Goal: Task Accomplishment & Management: Manage account settings

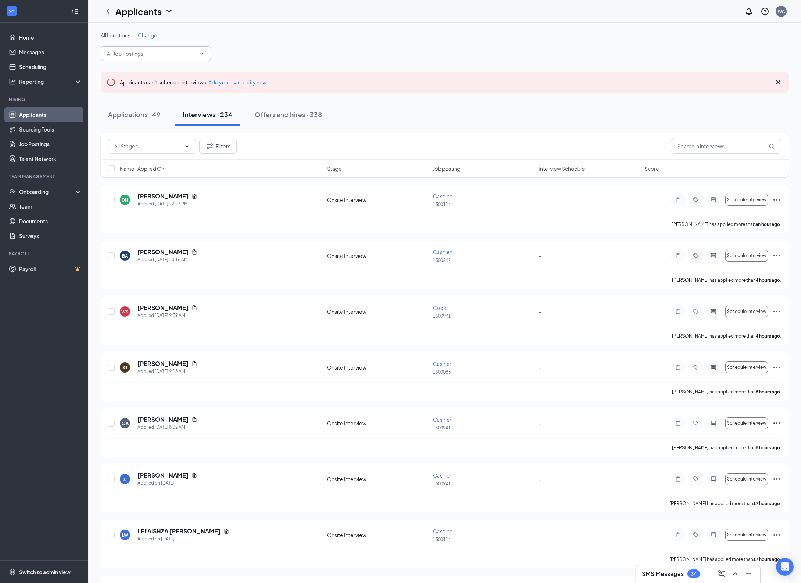
click at [205, 51] on span at bounding box center [156, 53] width 110 height 15
click at [202, 51] on icon "ChevronDown" at bounding box center [202, 54] width 6 height 6
click at [201, 51] on icon "ChevronDown" at bounding box center [202, 54] width 6 height 6
click at [779, 82] on icon "Cross" at bounding box center [778, 82] width 4 height 4
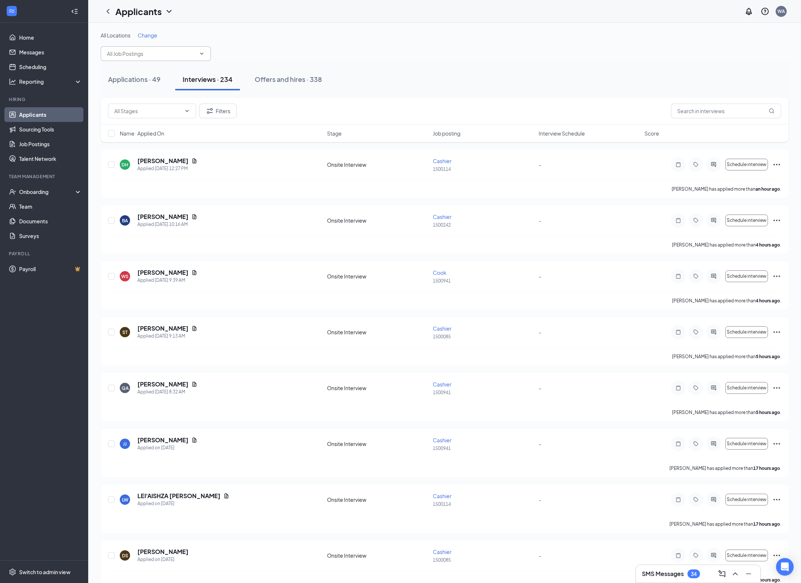
click at [198, 50] on span at bounding box center [156, 53] width 110 height 15
click at [203, 54] on icon "ChevronDown" at bounding box center [202, 54] width 6 height 6
click at [199, 52] on icon "ChevronDown" at bounding box center [202, 54] width 6 height 6
click at [174, 53] on input "text" at bounding box center [151, 54] width 89 height 8
click at [156, 54] on input "text" at bounding box center [151, 54] width 89 height 8
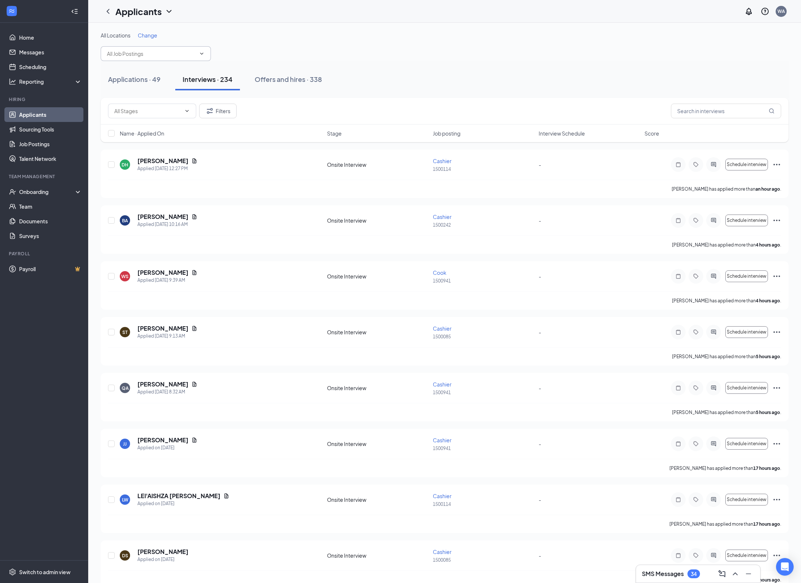
click at [153, 39] on div "Change" at bounding box center [147, 35] width 19 height 7
click at [151, 35] on span "Change" at bounding box center [147, 35] width 19 height 7
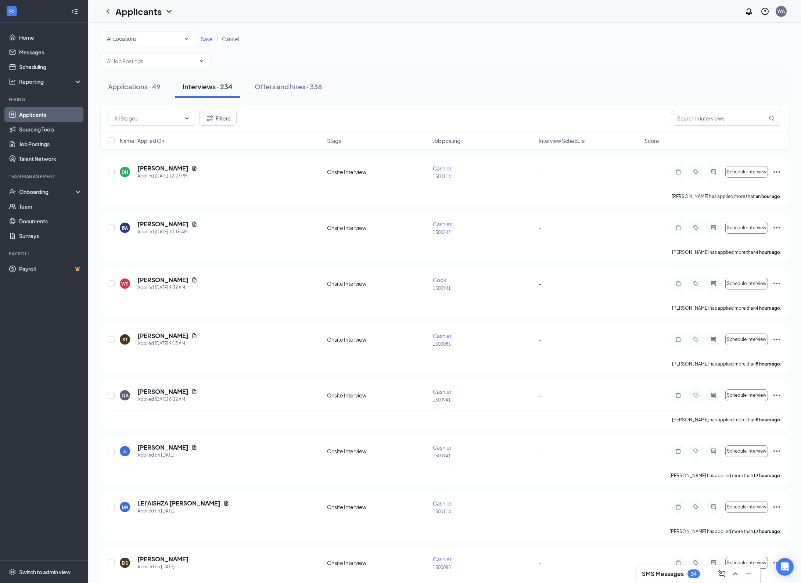
click at [188, 39] on icon "SmallChevronDown" at bounding box center [186, 39] width 7 height 7
click at [125, 96] on span "1500114" at bounding box center [116, 94] width 21 height 7
click at [209, 39] on span "Save" at bounding box center [207, 39] width 12 height 7
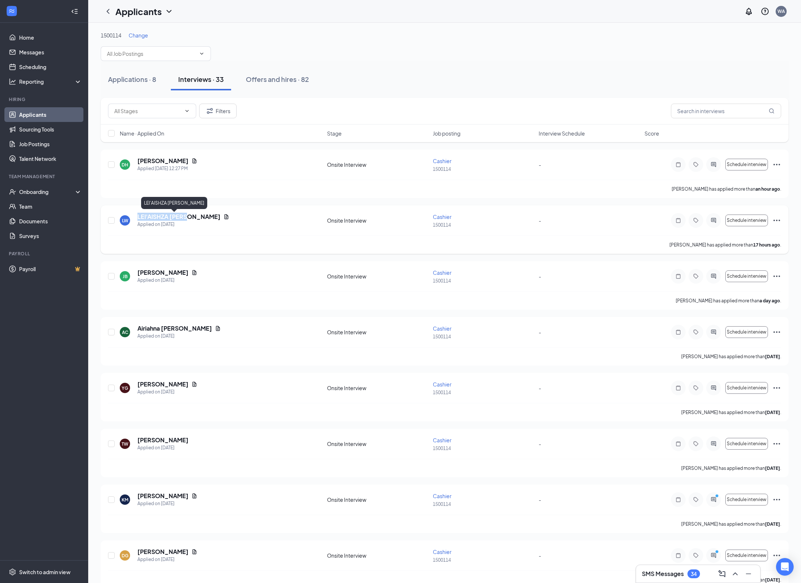
drag, startPoint x: 138, startPoint y: 218, endPoint x: 188, endPoint y: 217, distance: 50.7
click at [188, 217] on h5 "LEI'AISHZA WELLS" at bounding box center [178, 217] width 83 height 8
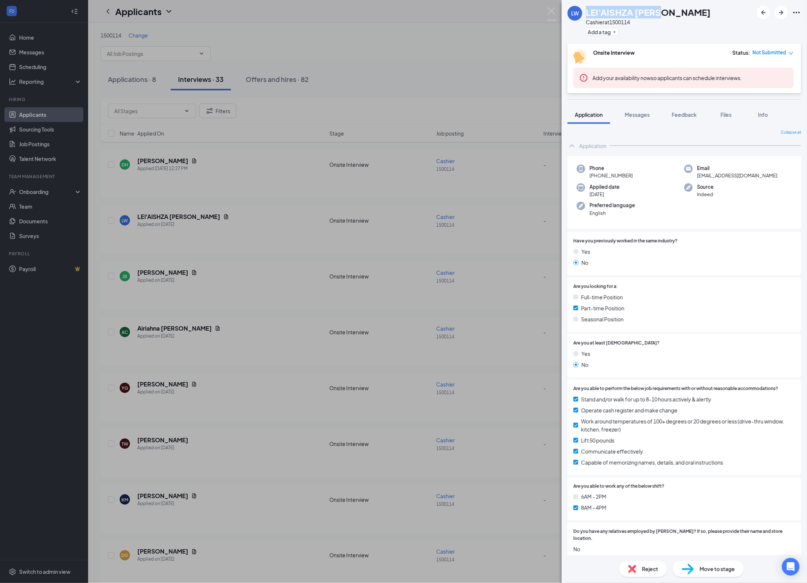
drag, startPoint x: 185, startPoint y: 217, endPoint x: 586, endPoint y: 13, distance: 450.2
click at [586, 13] on div "LW LEI'AISHZA WELLS Cashier at 1500114 Add a tag" at bounding box center [684, 22] width 245 height 44
copy h1 "LEI'AISHZA WELLS"
click at [409, 50] on div "LW LEI'AISHZA WELLS Cashier at 1500114 Add a tag Onsite Interview Status : Not …" at bounding box center [403, 291] width 807 height 583
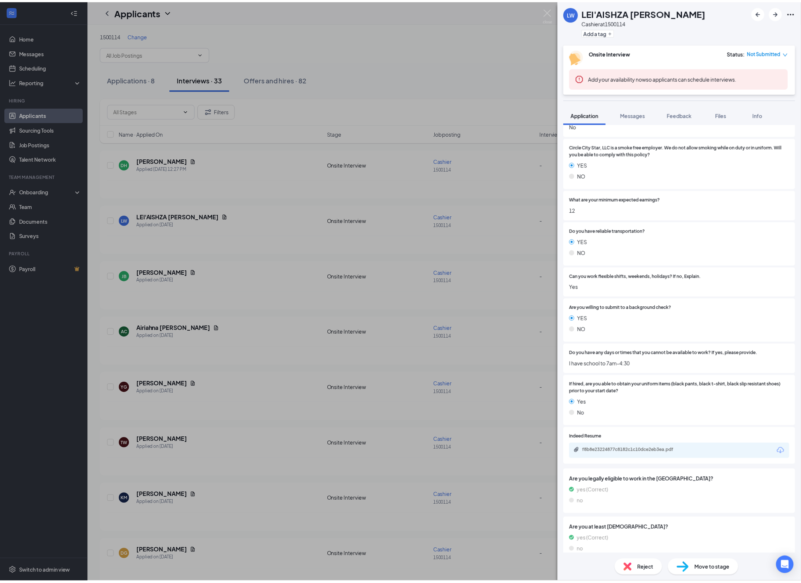
scroll to position [425, 0]
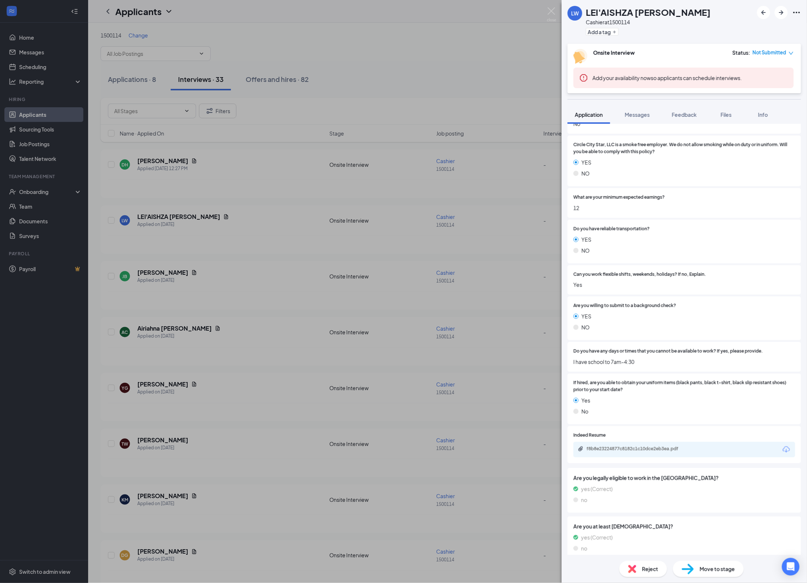
click at [216, 275] on div "LW LEI'AISHZA WELLS Cashier at 1500114 Add a tag Onsite Interview Status : Not …" at bounding box center [403, 291] width 807 height 583
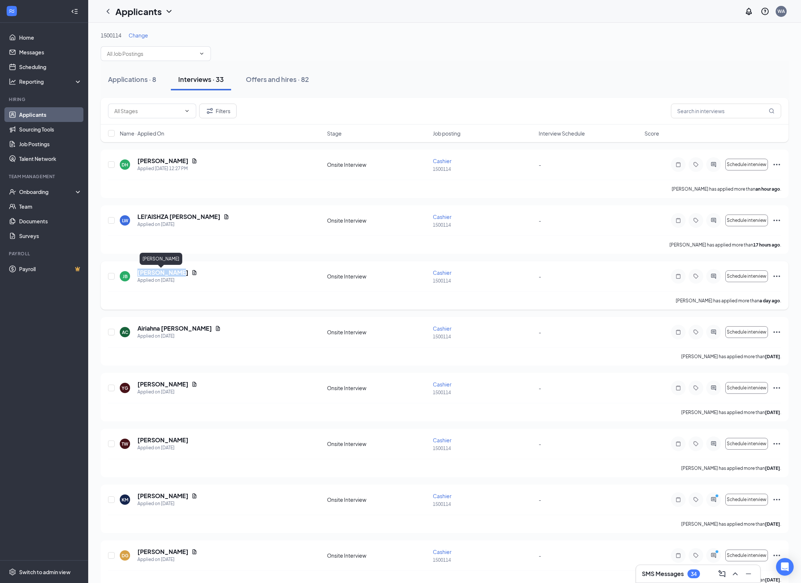
drag, startPoint x: 136, startPoint y: 273, endPoint x: 174, endPoint y: 275, distance: 38.6
click at [174, 275] on div "JB Jinnay Brown Applied on Sep 15" at bounding box center [221, 275] width 203 height 15
copy h5 "Jinnay Brown"
click at [239, 337] on div "AC Airiahna Collier Applied on Sep 14" at bounding box center [221, 331] width 203 height 15
drag, startPoint x: 134, startPoint y: 382, endPoint x: 183, endPoint y: 384, distance: 48.9
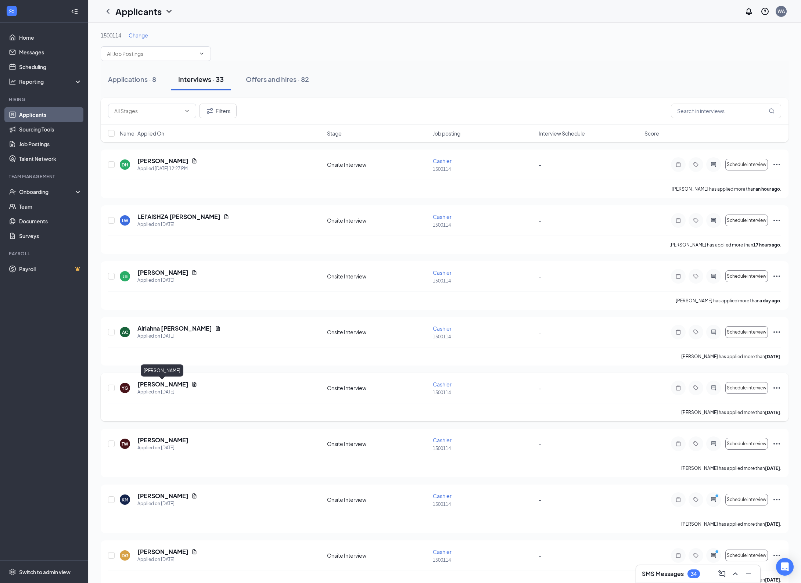
click at [183, 384] on div "YG Yolonda Graham Applied on Sep 13" at bounding box center [221, 387] width 203 height 15
copy h5 "Yolonda Graham"
drag, startPoint x: 136, startPoint y: 327, endPoint x: 179, endPoint y: 330, distance: 43.1
click at [179, 330] on div "AC Airiahna Collier Applied on Sep 14" at bounding box center [221, 331] width 203 height 15
copy h5 "Airiahna Collier"
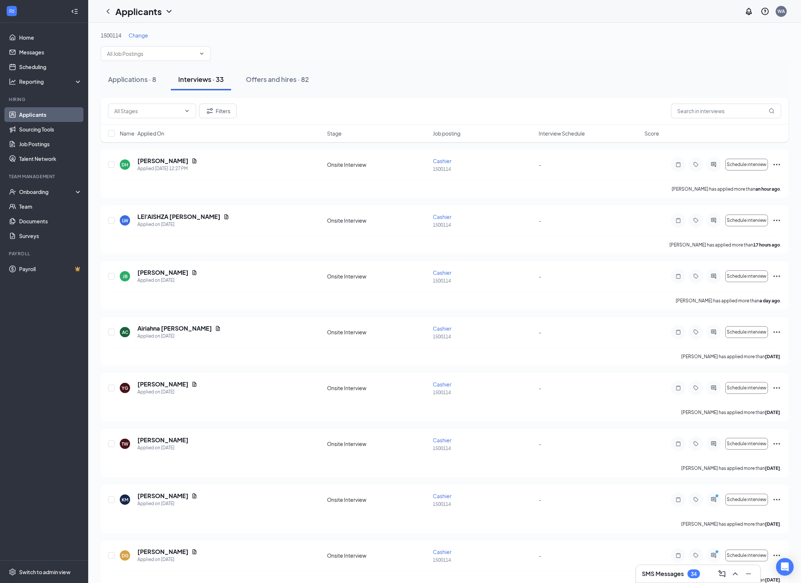
click at [438, 69] on div "Applications · 8 Interviews · 33 Offers and hires · 82" at bounding box center [445, 79] width 688 height 22
click at [196, 159] on icon "Document" at bounding box center [194, 160] width 4 height 5
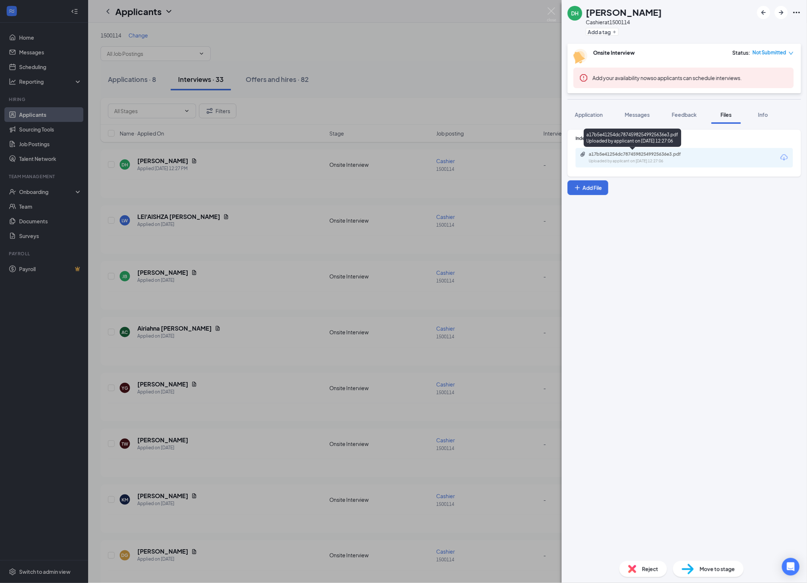
click at [671, 156] on div "a17b5e41254dc78745982549925636e3.pdf" at bounding box center [640, 154] width 103 height 6
click at [256, 60] on div "DH Dominic Hershman Cashier at 1500114 Add a tag Onsite Interview Status : Not …" at bounding box center [403, 291] width 807 height 583
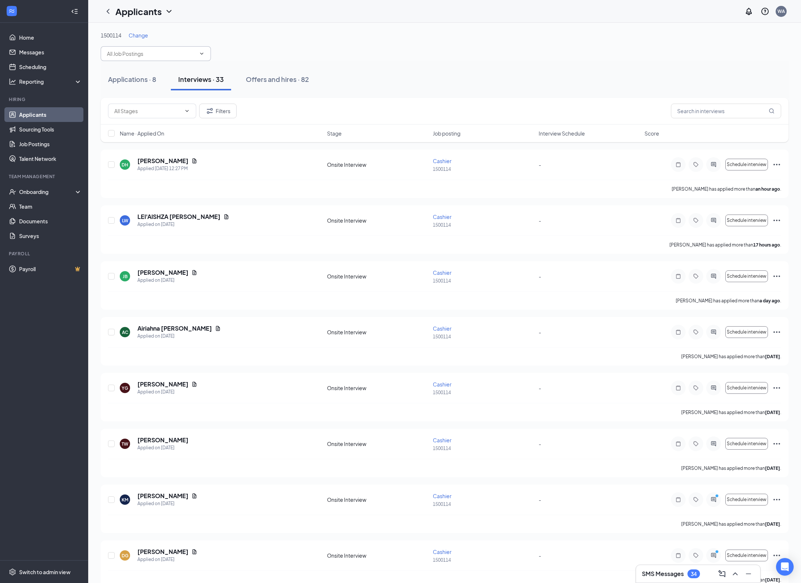
click at [203, 51] on icon "ChevronDown" at bounding box center [202, 54] width 6 height 6
click at [203, 54] on icon "ChevronDown" at bounding box center [202, 54] width 6 height 6
click at [199, 54] on icon "ChevronDown" at bounding box center [202, 54] width 6 height 6
click at [195, 51] on input "text" at bounding box center [151, 54] width 89 height 8
click at [247, 43] on div "1500114 Change Assistant Manager (1500114) Restaurant General Manager (1500114)…" at bounding box center [445, 46] width 688 height 29
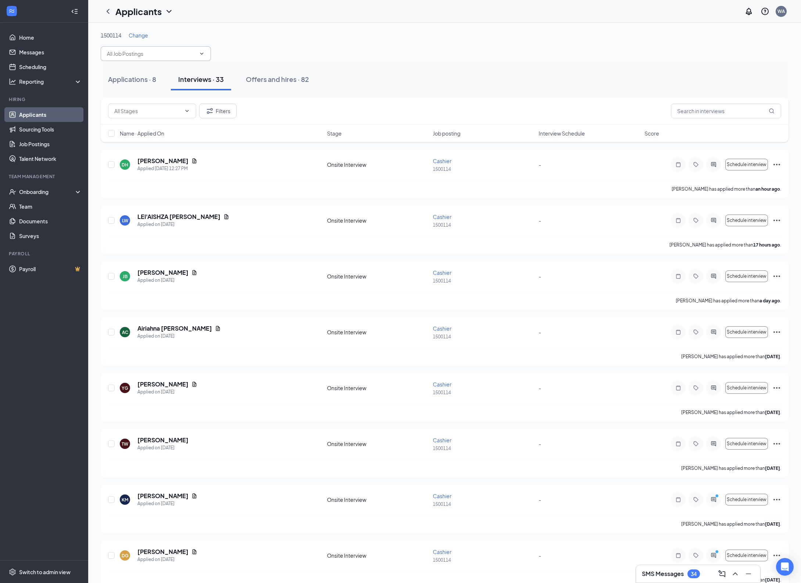
click at [205, 54] on span "Assistant Manager (1500114) Restaurant General Manager (1500114) Biscuit Maker …" at bounding box center [156, 53] width 110 height 15
click at [201, 54] on icon "ChevronDown" at bounding box center [202, 54] width 6 height 6
click at [200, 54] on icon "ChevronDown" at bounding box center [202, 54] width 6 height 6
click at [187, 54] on input "text" at bounding box center [151, 54] width 89 height 8
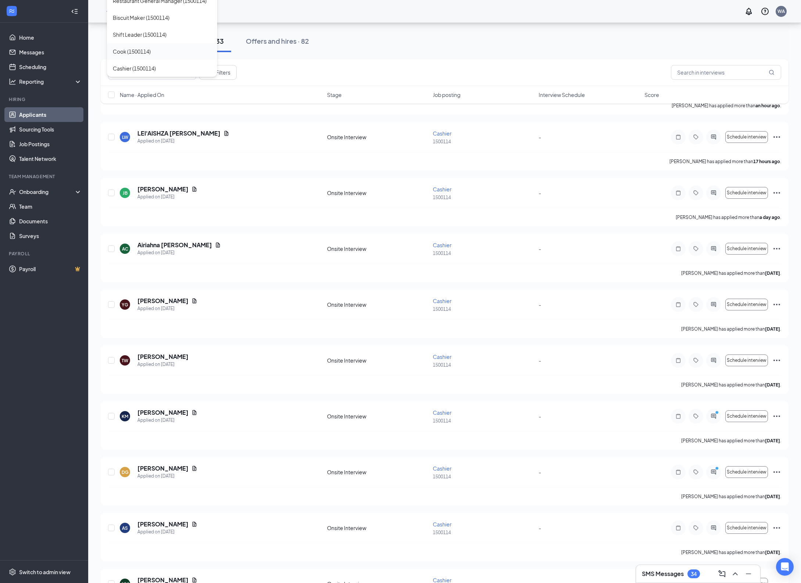
scroll to position [92, 0]
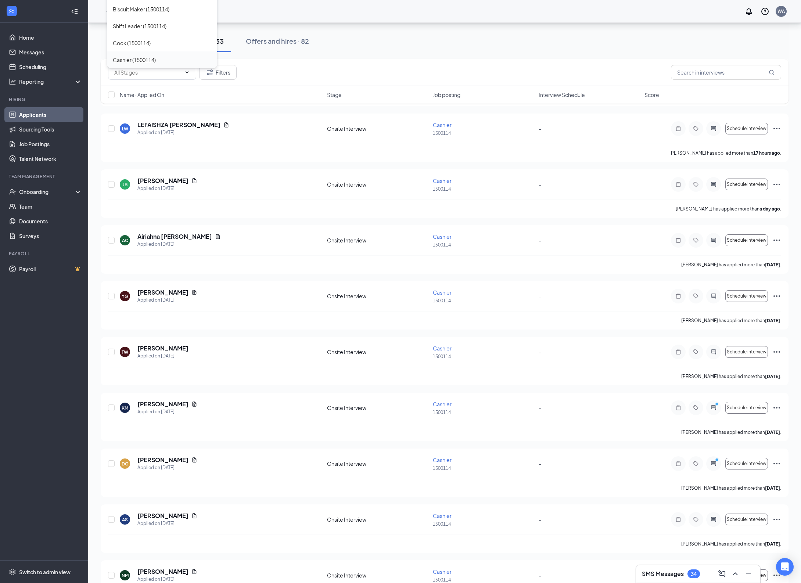
click at [140, 62] on div "Cashier (1500114)" at bounding box center [134, 60] width 43 height 8
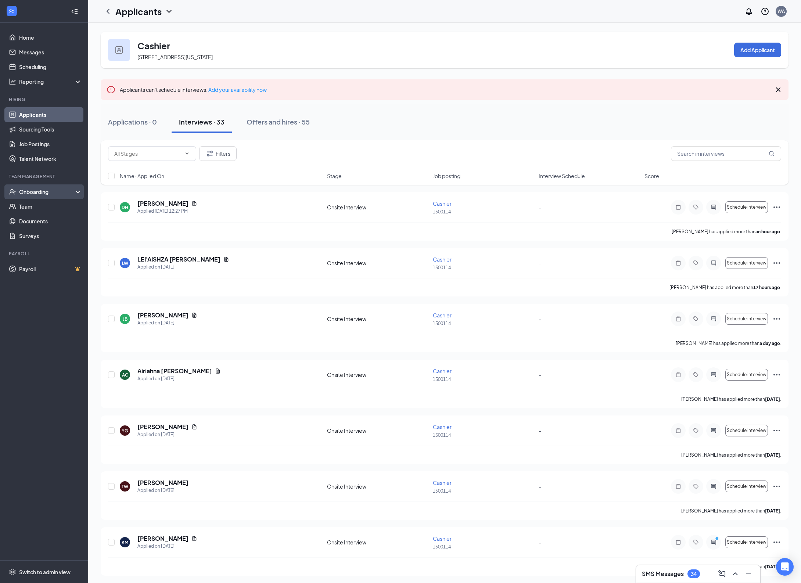
click at [39, 190] on div "Onboarding" at bounding box center [47, 191] width 57 height 7
click at [60, 207] on link "Overview" at bounding box center [50, 206] width 63 height 15
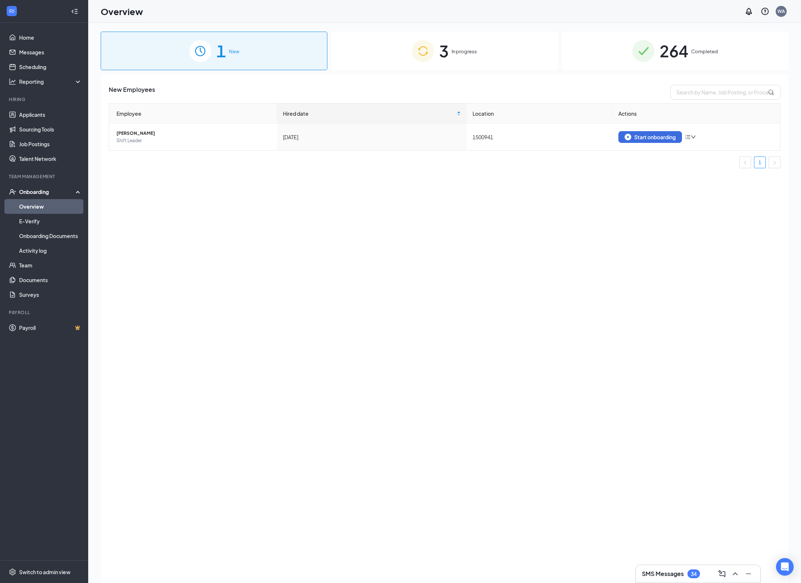
click at [708, 54] on span "Completed" at bounding box center [704, 51] width 27 height 7
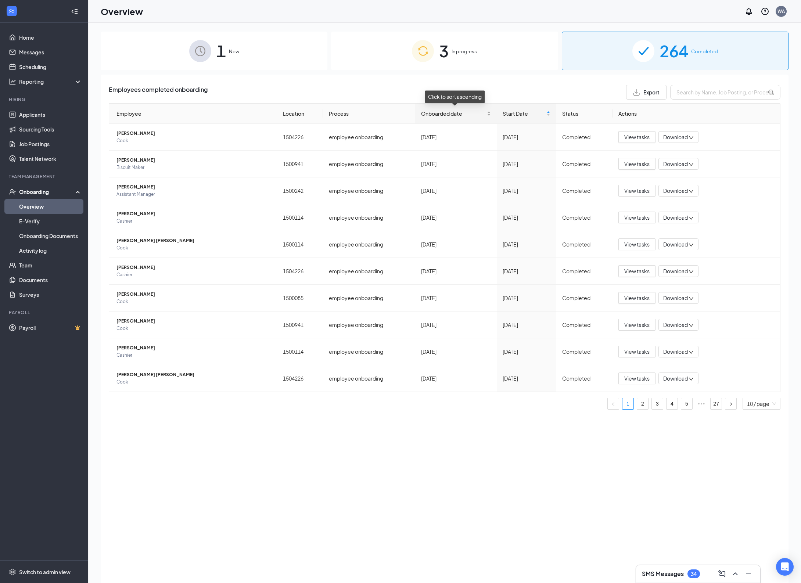
click at [439, 112] on span "Onboarded date" at bounding box center [453, 113] width 64 height 8
click at [140, 158] on span "[PERSON_NAME]" at bounding box center [193, 159] width 155 height 7
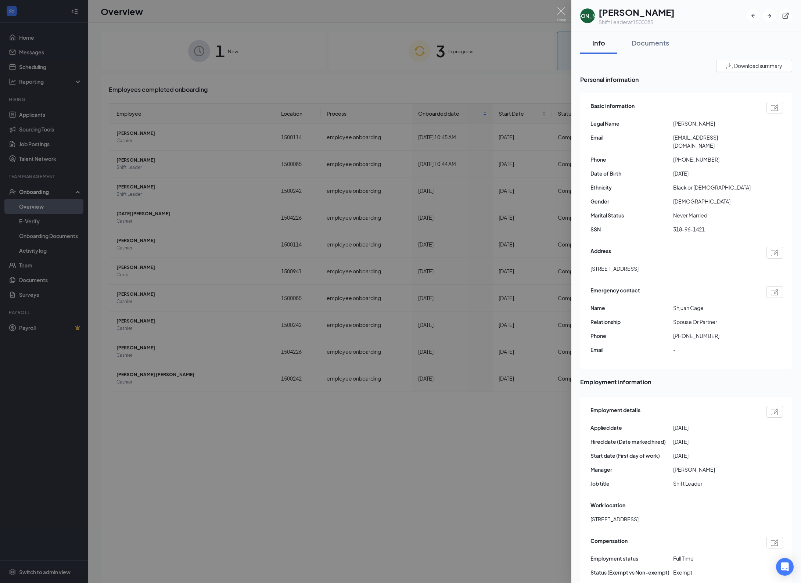
click at [641, 13] on h1 "[PERSON_NAME]" at bounding box center [636, 12] width 76 height 12
drag, startPoint x: 756, startPoint y: 67, endPoint x: 667, endPoint y: 58, distance: 89.0
click at [676, 61] on div "Download summary" at bounding box center [686, 66] width 212 height 12
click at [650, 45] on div "Documents" at bounding box center [649, 42] width 37 height 9
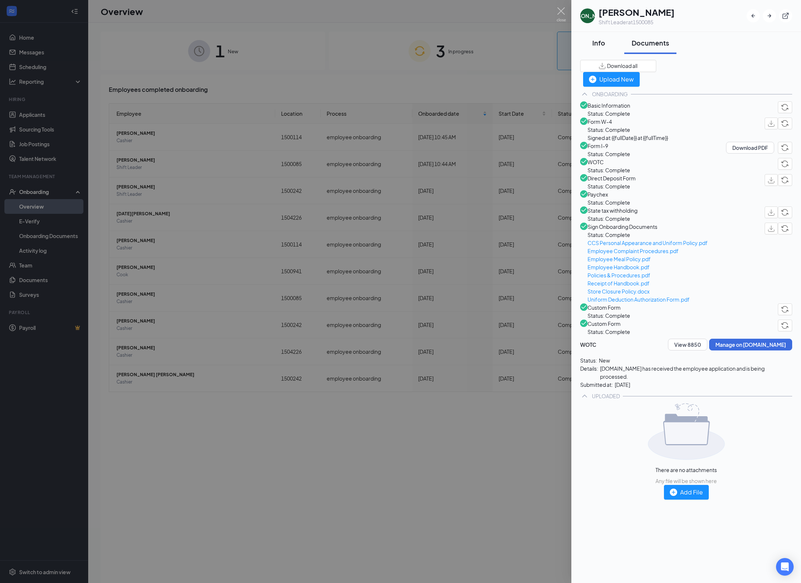
click at [601, 43] on div "Info" at bounding box center [598, 42] width 22 height 9
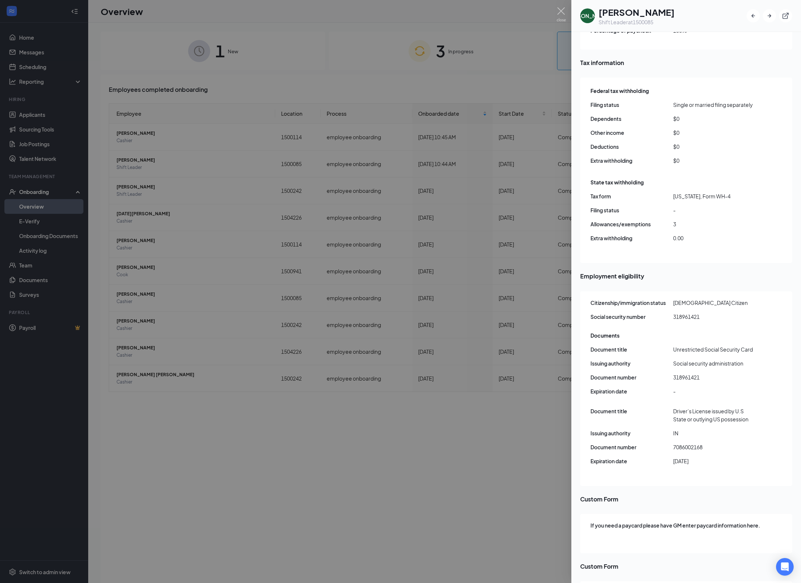
scroll to position [704, 0]
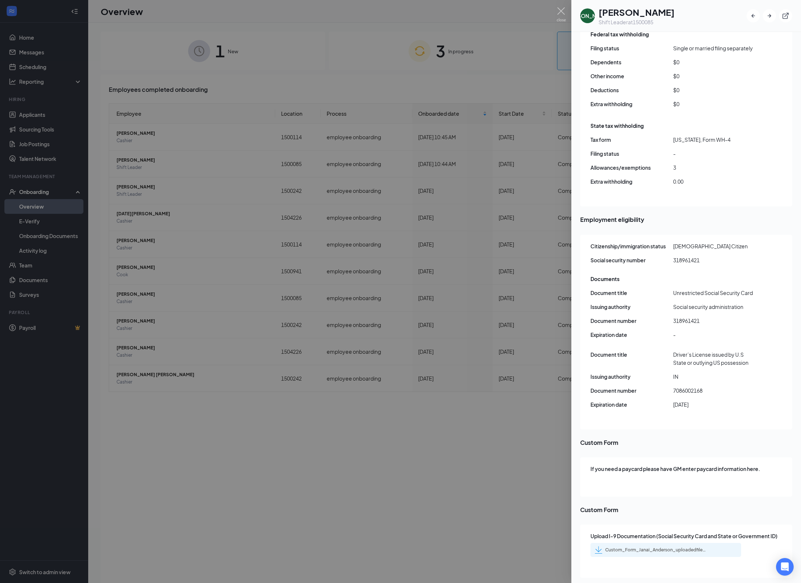
click at [150, 129] on div at bounding box center [400, 291] width 801 height 583
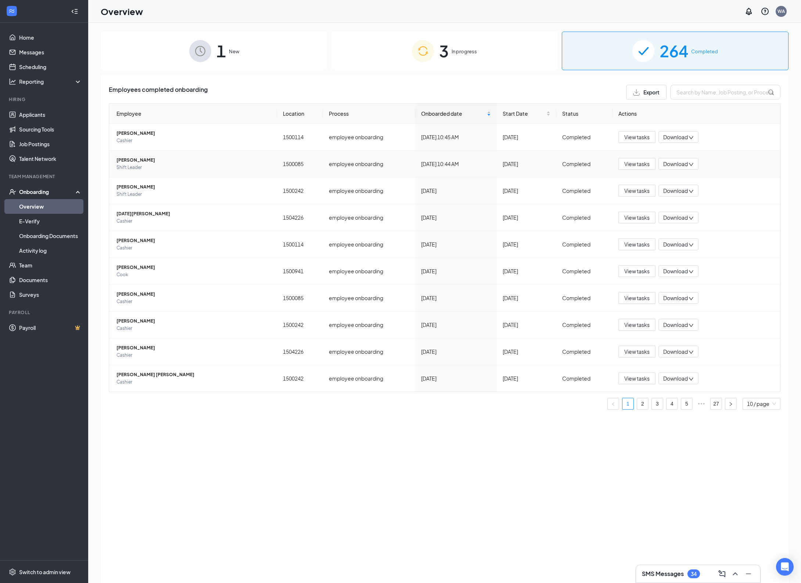
click at [132, 162] on span "[PERSON_NAME]" at bounding box center [193, 159] width 155 height 7
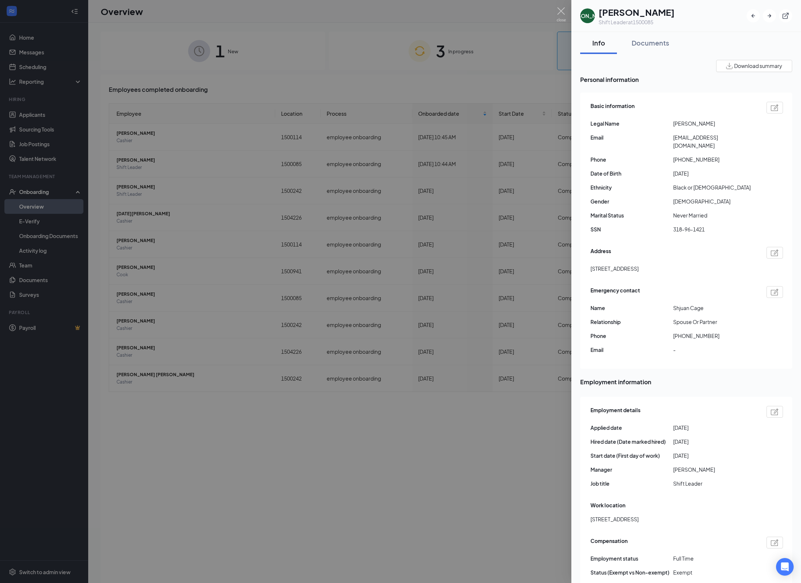
click at [740, 63] on span "Download summary" at bounding box center [758, 66] width 48 height 8
click at [723, 23] on div "JA Janai Anderson Shift Leader at 1500085" at bounding box center [686, 16] width 212 height 20
click at [788, 17] on icon "ExternalLink" at bounding box center [785, 15] width 7 height 7
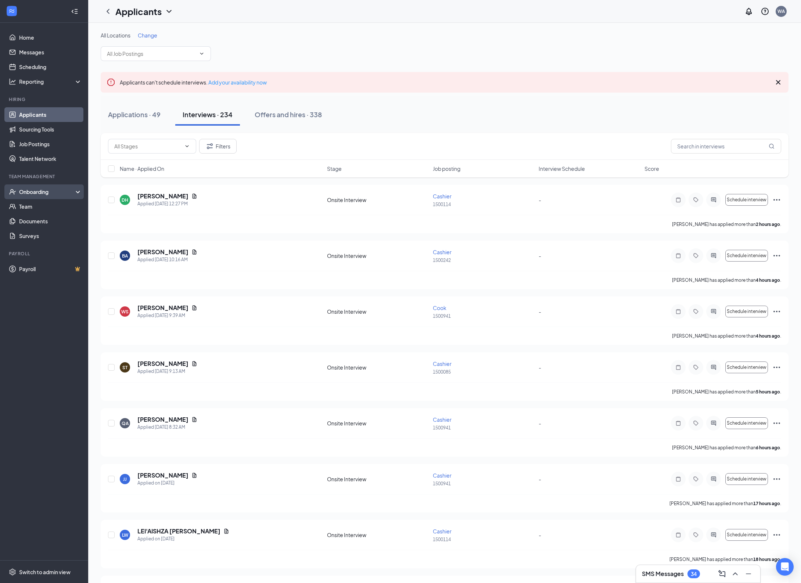
click at [61, 190] on div "Onboarding" at bounding box center [47, 191] width 57 height 7
click at [738, 144] on input "text" at bounding box center [726, 146] width 110 height 15
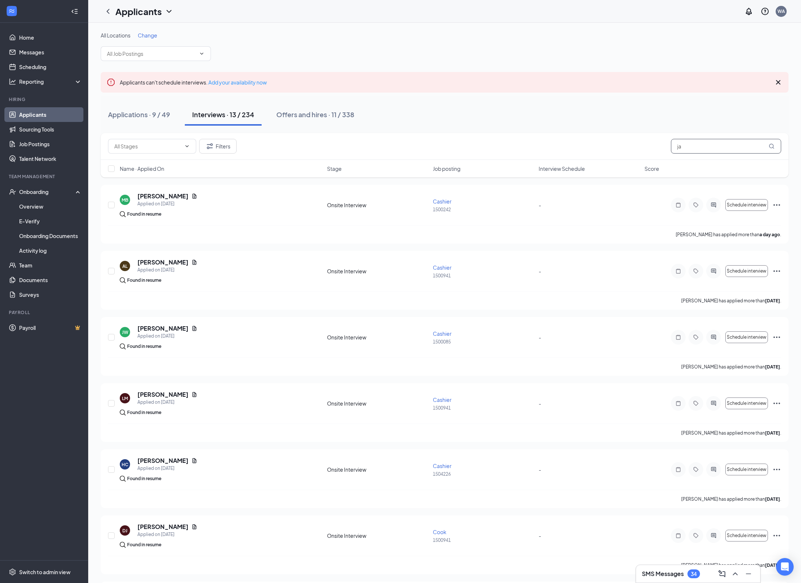
type input "j"
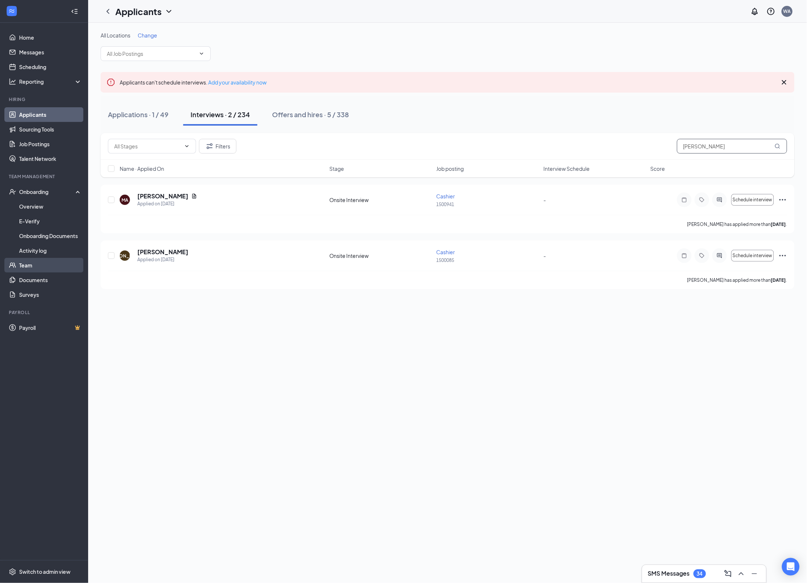
type input "anderson"
click at [36, 262] on link "Team" at bounding box center [50, 265] width 63 height 15
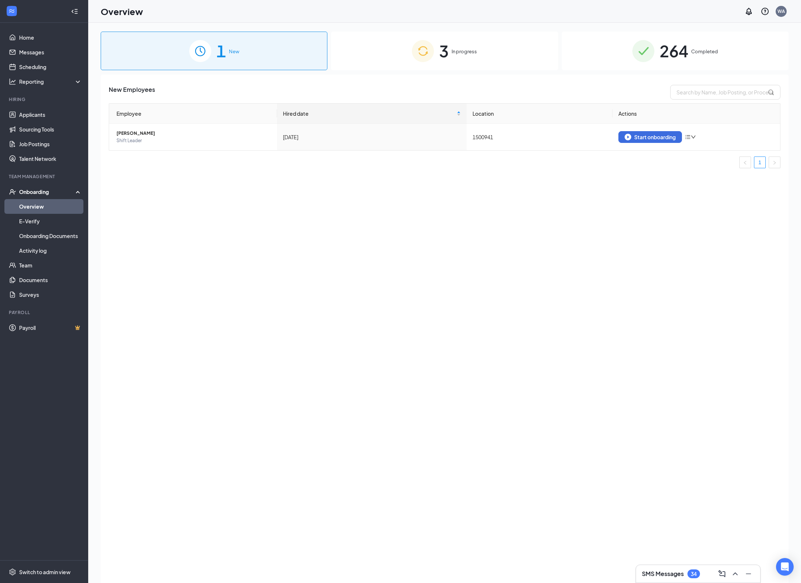
click at [698, 50] on span "Completed" at bounding box center [704, 51] width 27 height 7
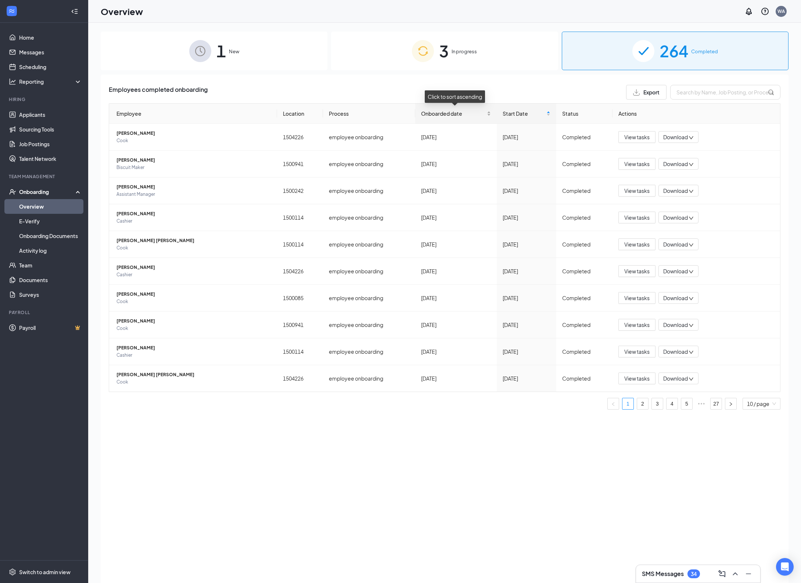
click at [456, 112] on span "Onboarded date" at bounding box center [453, 113] width 64 height 8
click at [139, 162] on span "[PERSON_NAME]" at bounding box center [193, 159] width 155 height 7
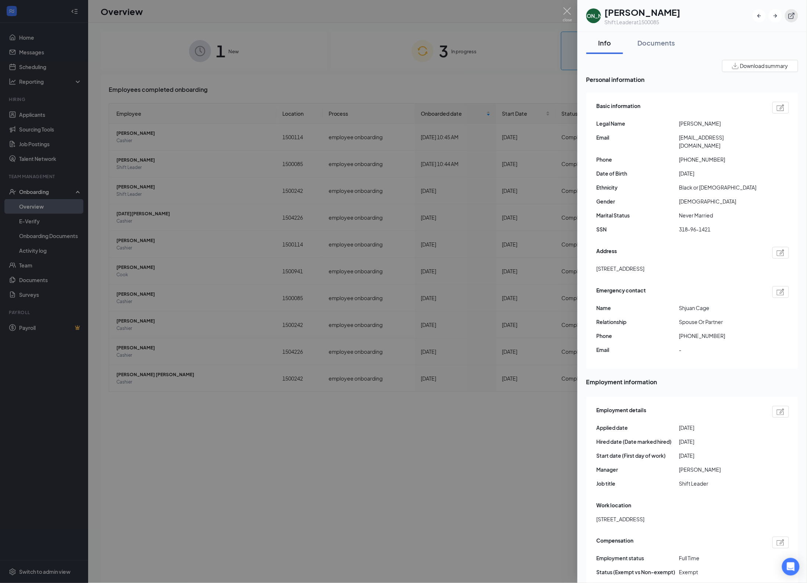
click at [793, 15] on icon "ExternalLink" at bounding box center [791, 15] width 7 height 7
click at [410, 13] on div at bounding box center [403, 291] width 807 height 583
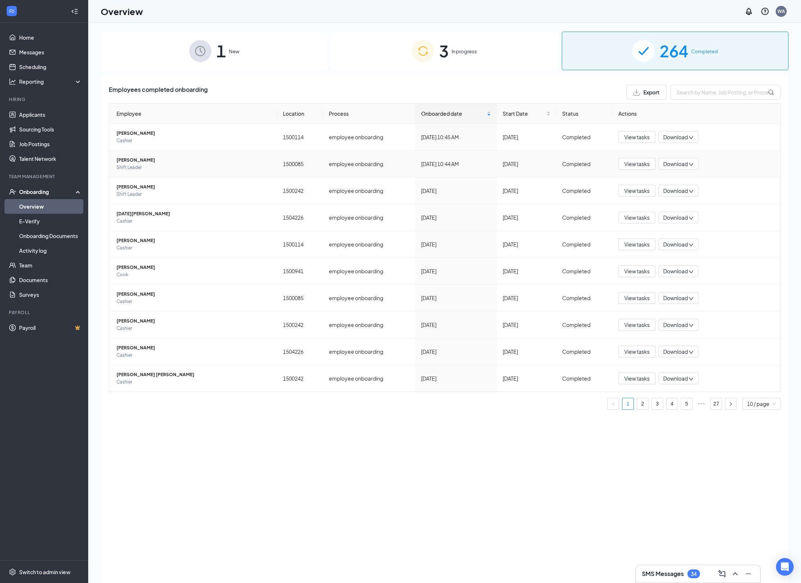
click at [135, 161] on span "[PERSON_NAME]" at bounding box center [193, 159] width 155 height 7
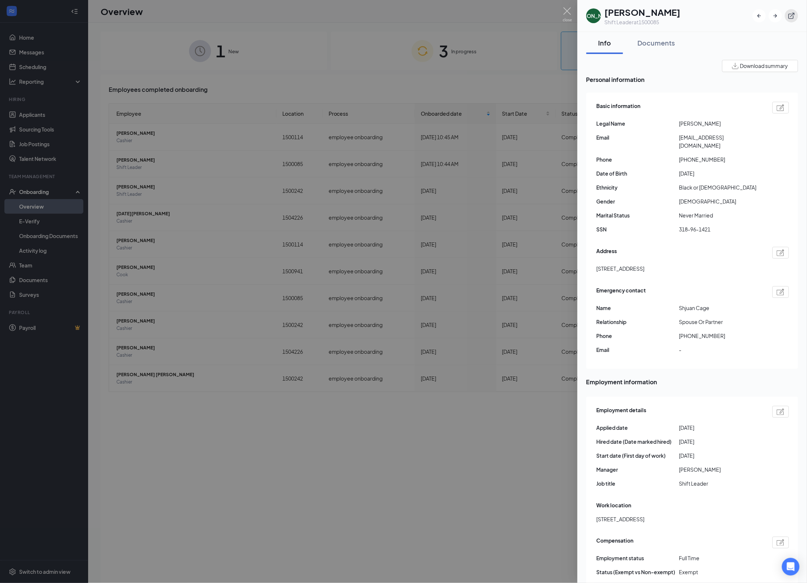
click at [796, 14] on icon "ExternalLink" at bounding box center [791, 15] width 7 height 7
click at [376, 13] on div at bounding box center [403, 291] width 807 height 583
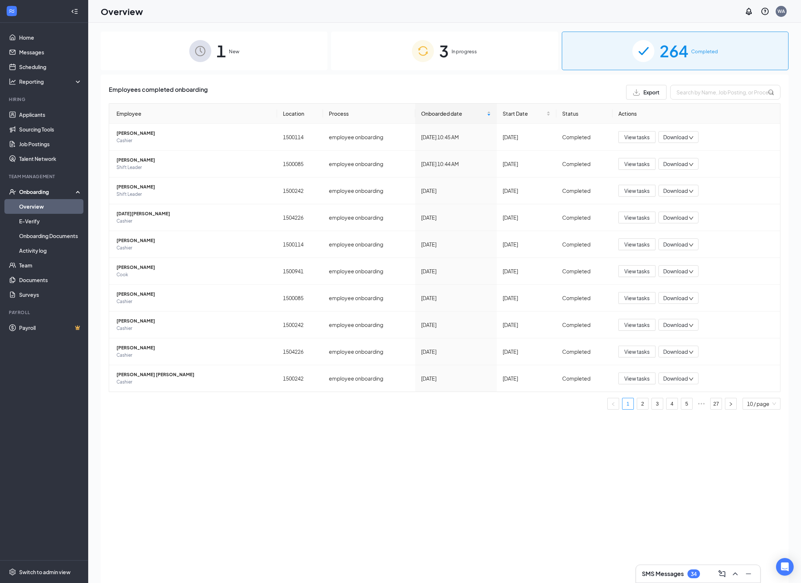
click at [28, 210] on link "Overview" at bounding box center [50, 206] width 63 height 15
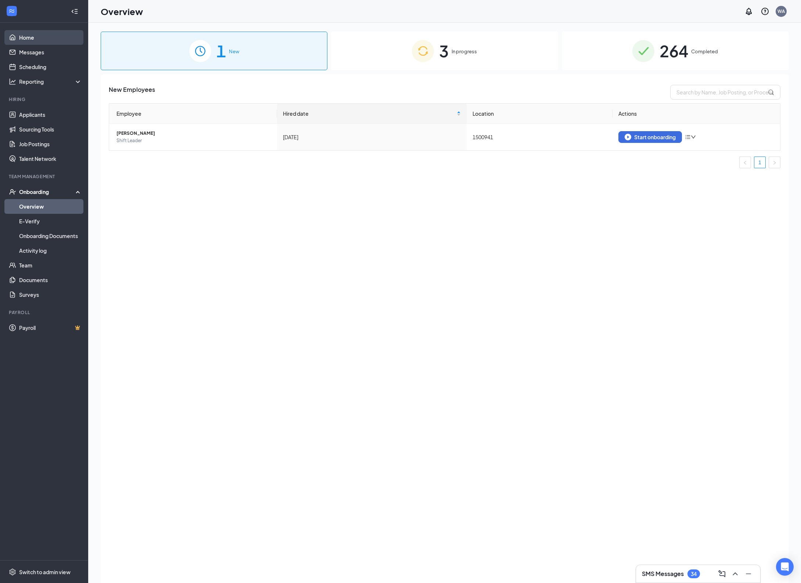
click at [24, 41] on link "Home" at bounding box center [50, 37] width 63 height 15
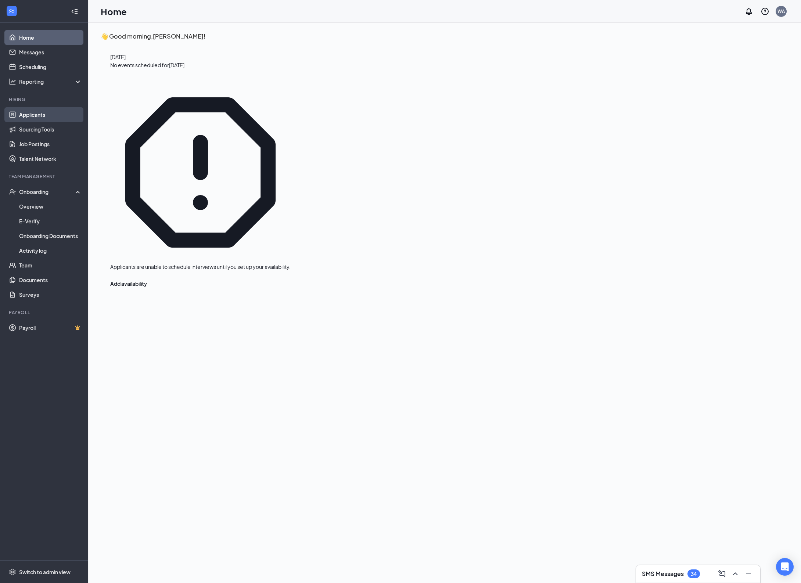
click at [41, 118] on link "Applicants" at bounding box center [50, 114] width 63 height 15
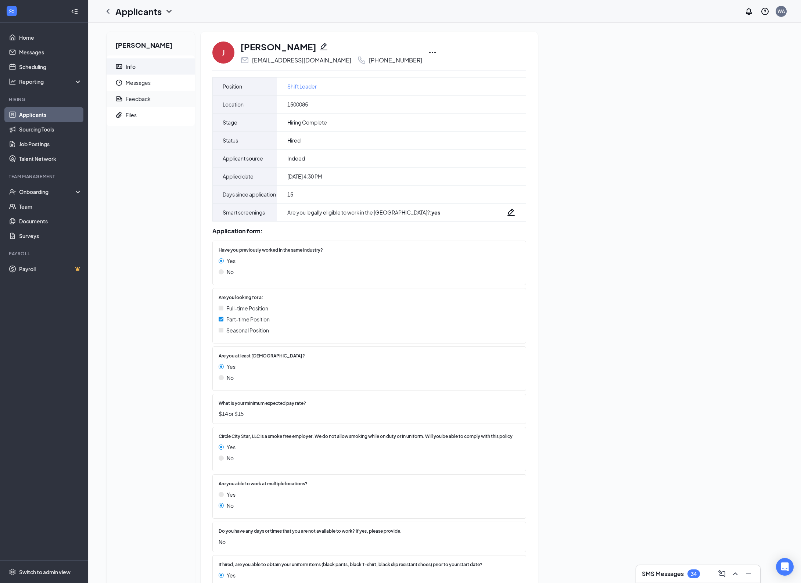
click at [141, 96] on div "Feedback" at bounding box center [138, 98] width 25 height 7
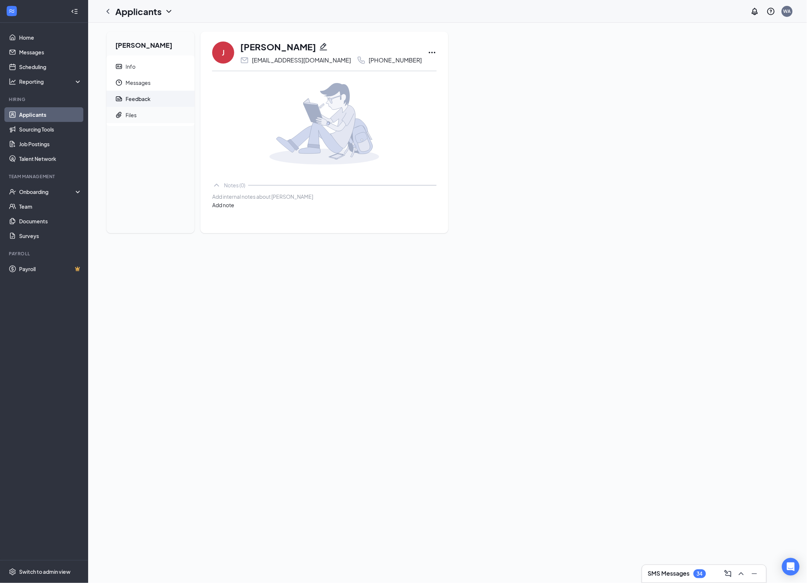
click at [144, 114] on span "Files" at bounding box center [157, 115] width 63 height 16
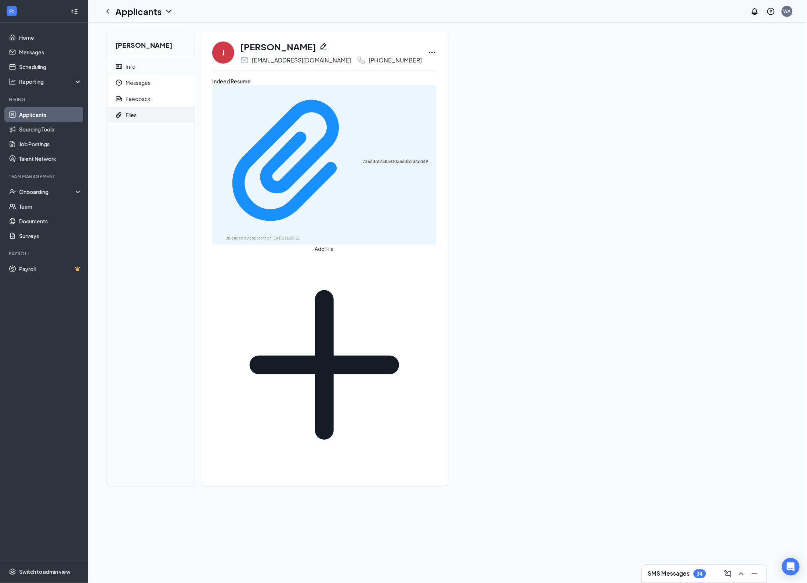
click at [144, 65] on span "Info" at bounding box center [157, 66] width 63 height 16
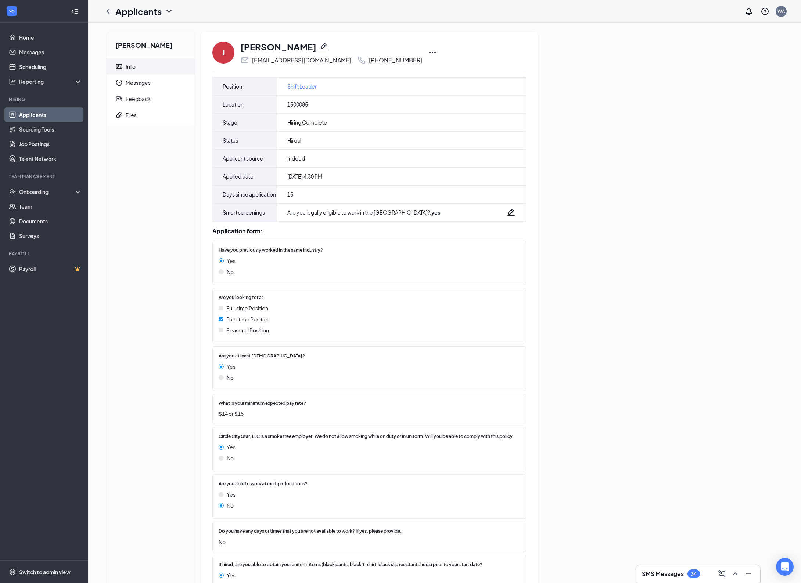
click at [428, 52] on icon "Ellipses" at bounding box center [432, 52] width 9 height 9
click at [622, 78] on div "[PERSON_NAME] Info Messages Feedback Files J [PERSON_NAME] [EMAIL_ADDRESS][DOMA…" at bounding box center [445, 531] width 688 height 999
